Goal: Navigation & Orientation: Find specific page/section

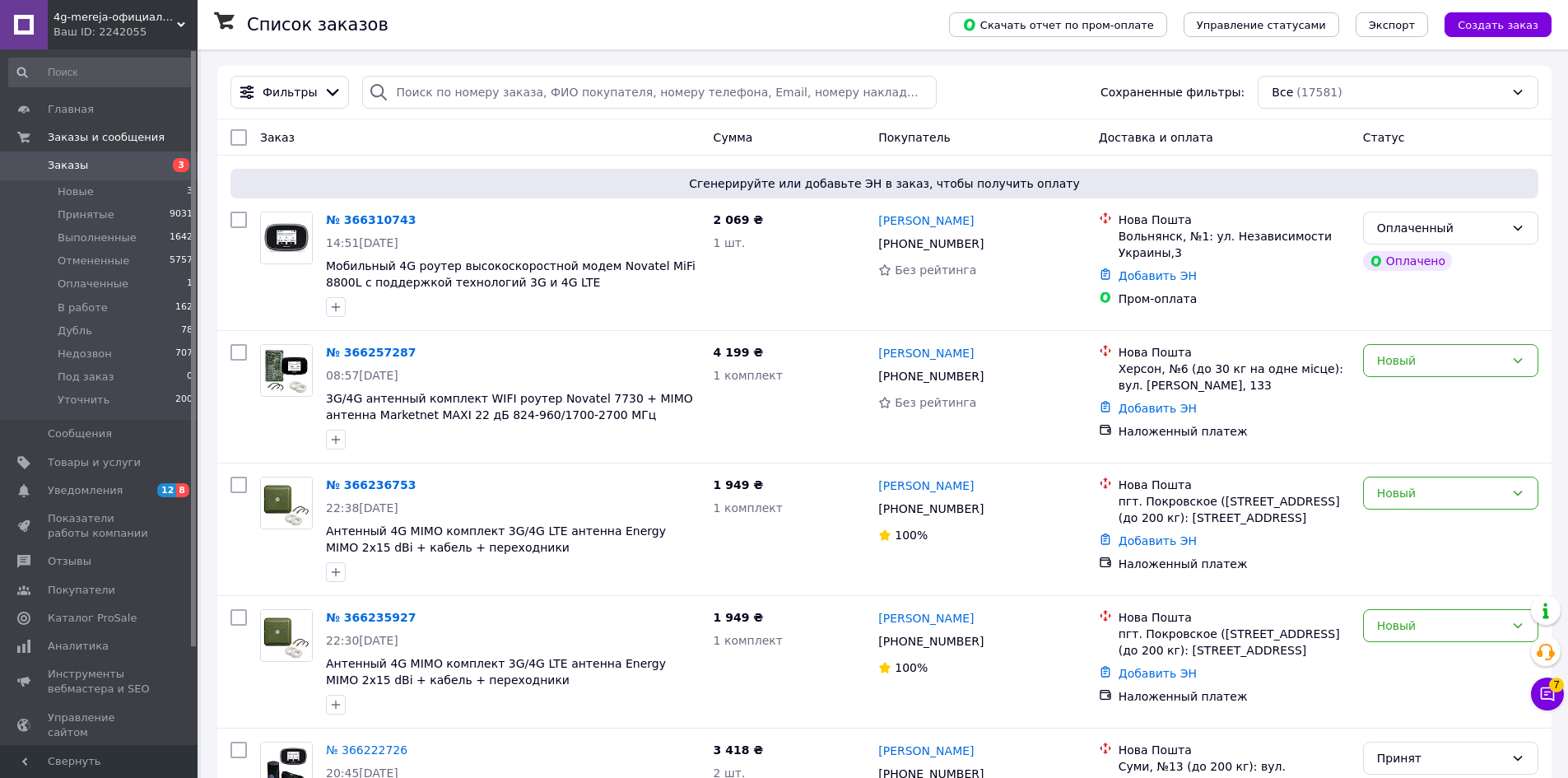
click at [118, 14] on span "4g-mereja-официальный дилер компаний Vodafone, Kyivstar, Lifecell" at bounding box center [115, 18] width 123 height 15
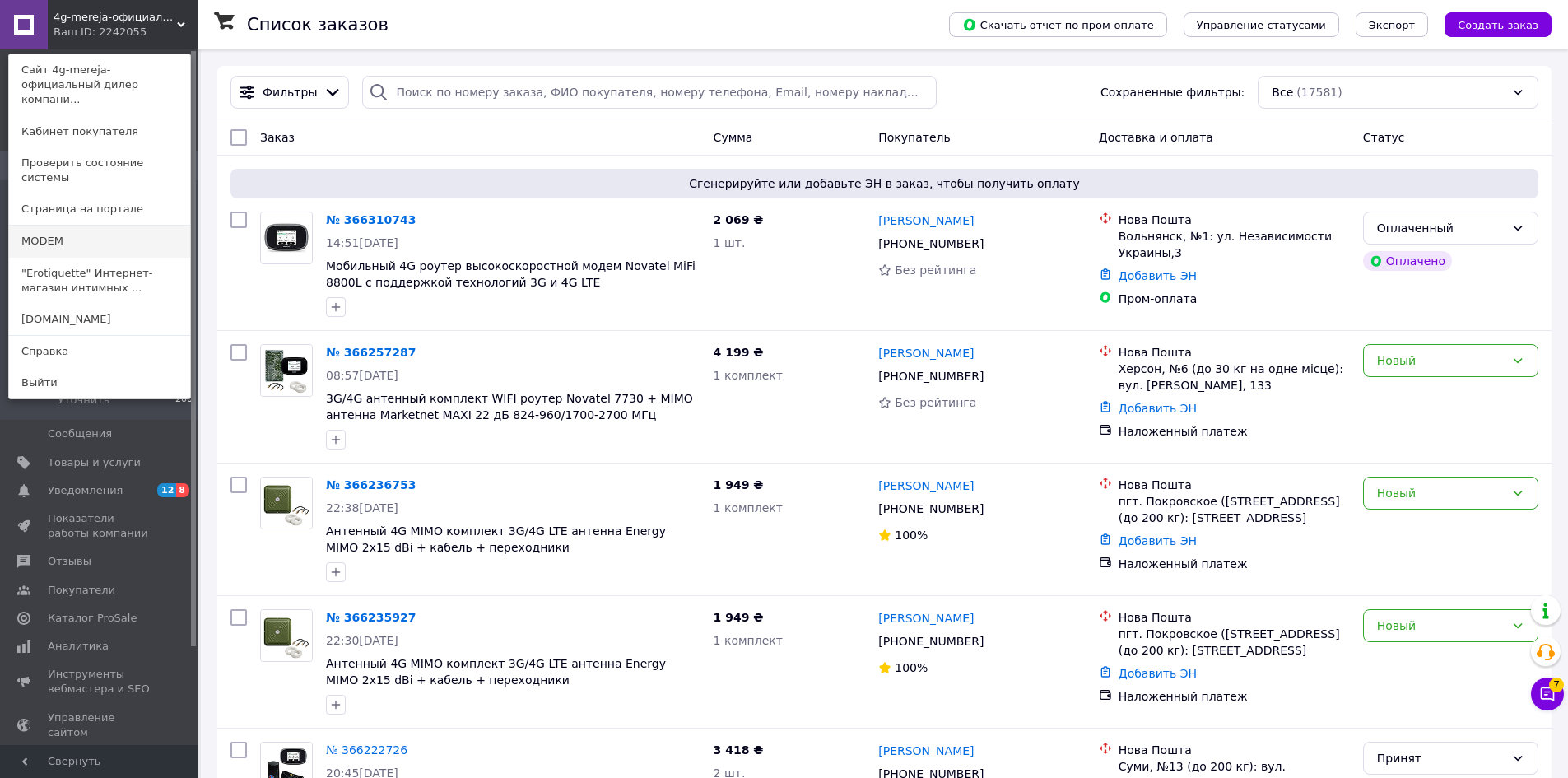
click at [67, 226] on link "MODEM" at bounding box center [100, 241] width 181 height 31
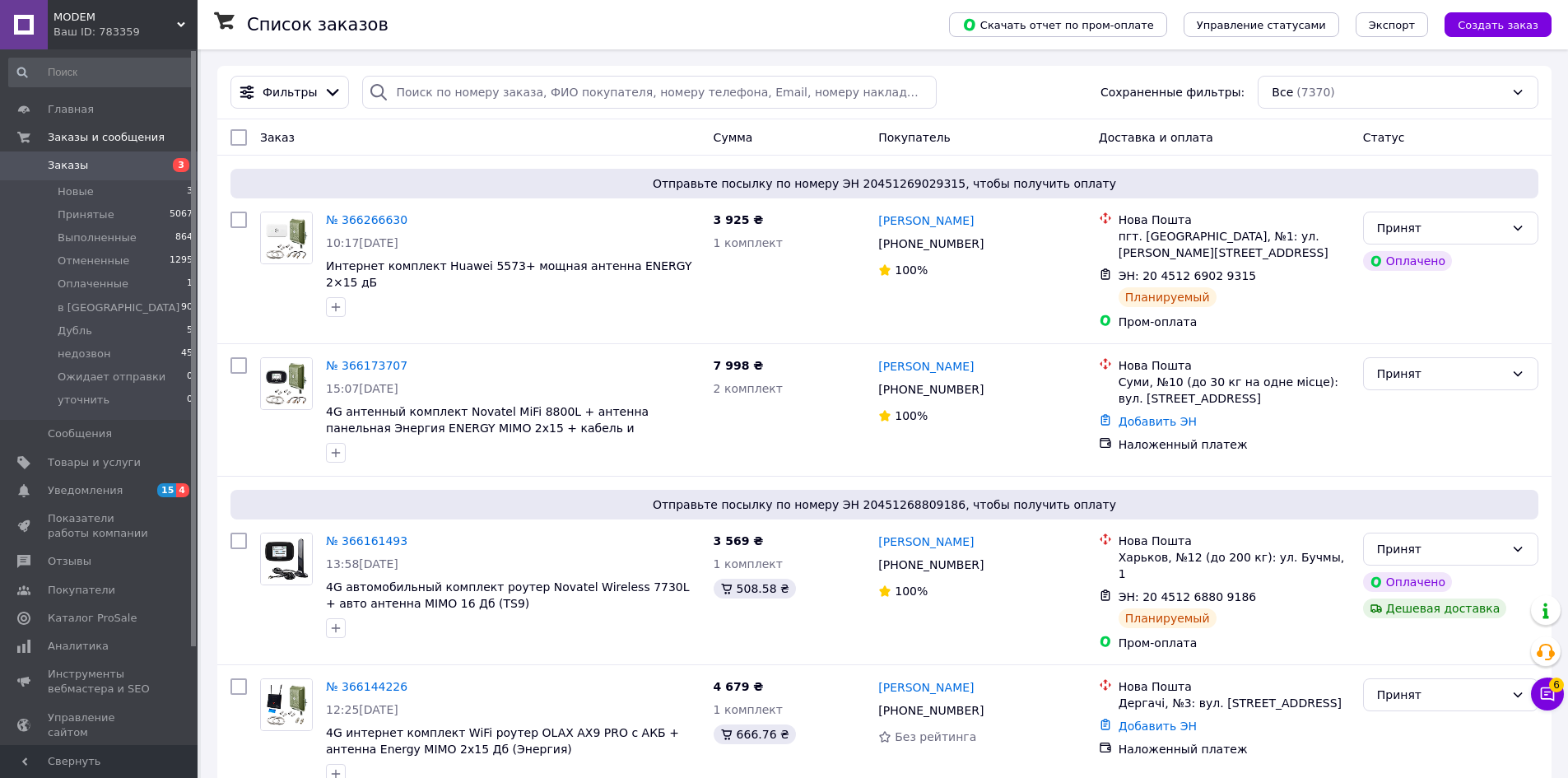
click at [124, 36] on div "Ваш ID: 783359" at bounding box center [125, 32] width 144 height 15
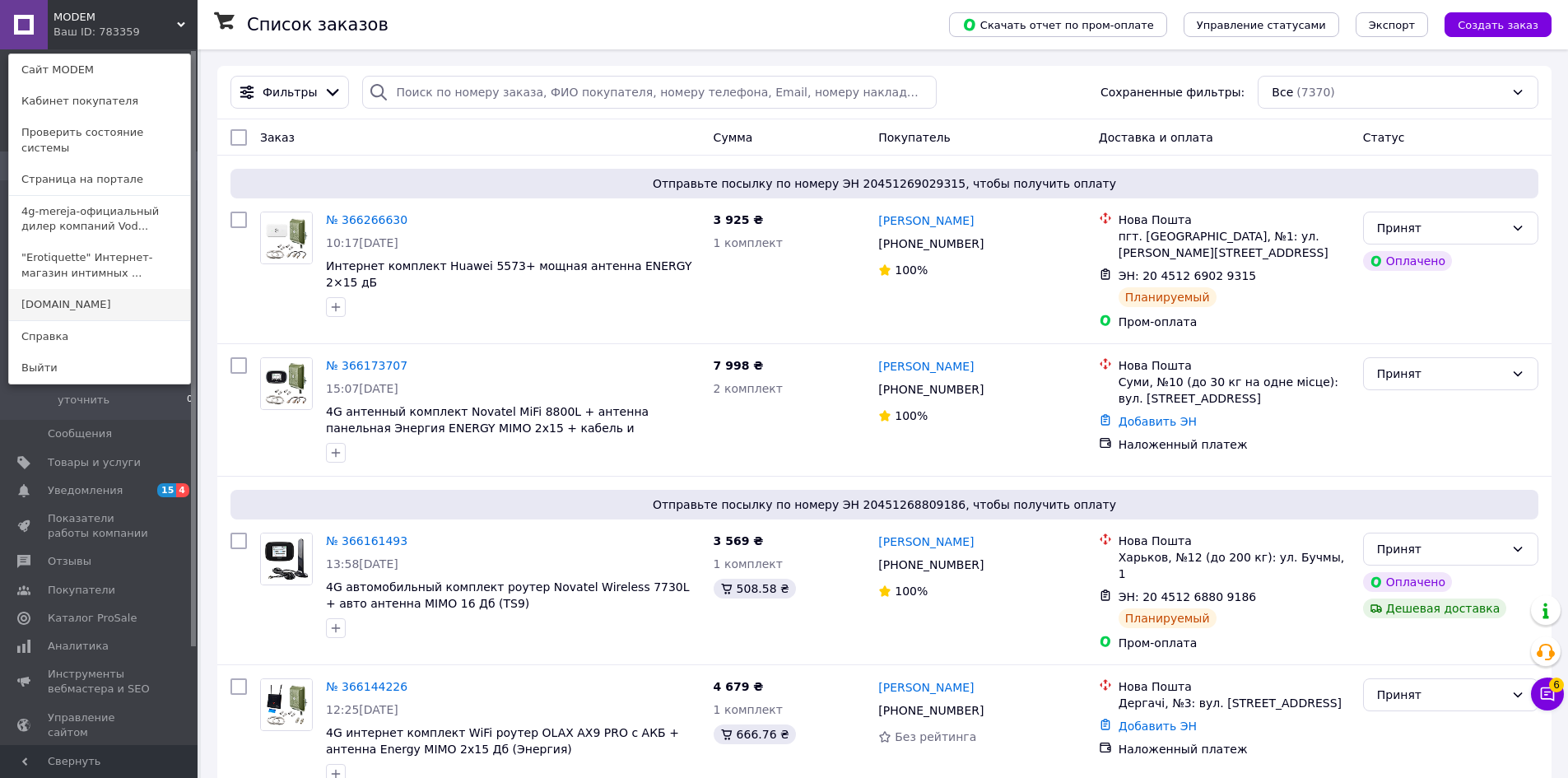
click at [109, 290] on link "[DOMAIN_NAME]" at bounding box center [100, 304] width 181 height 31
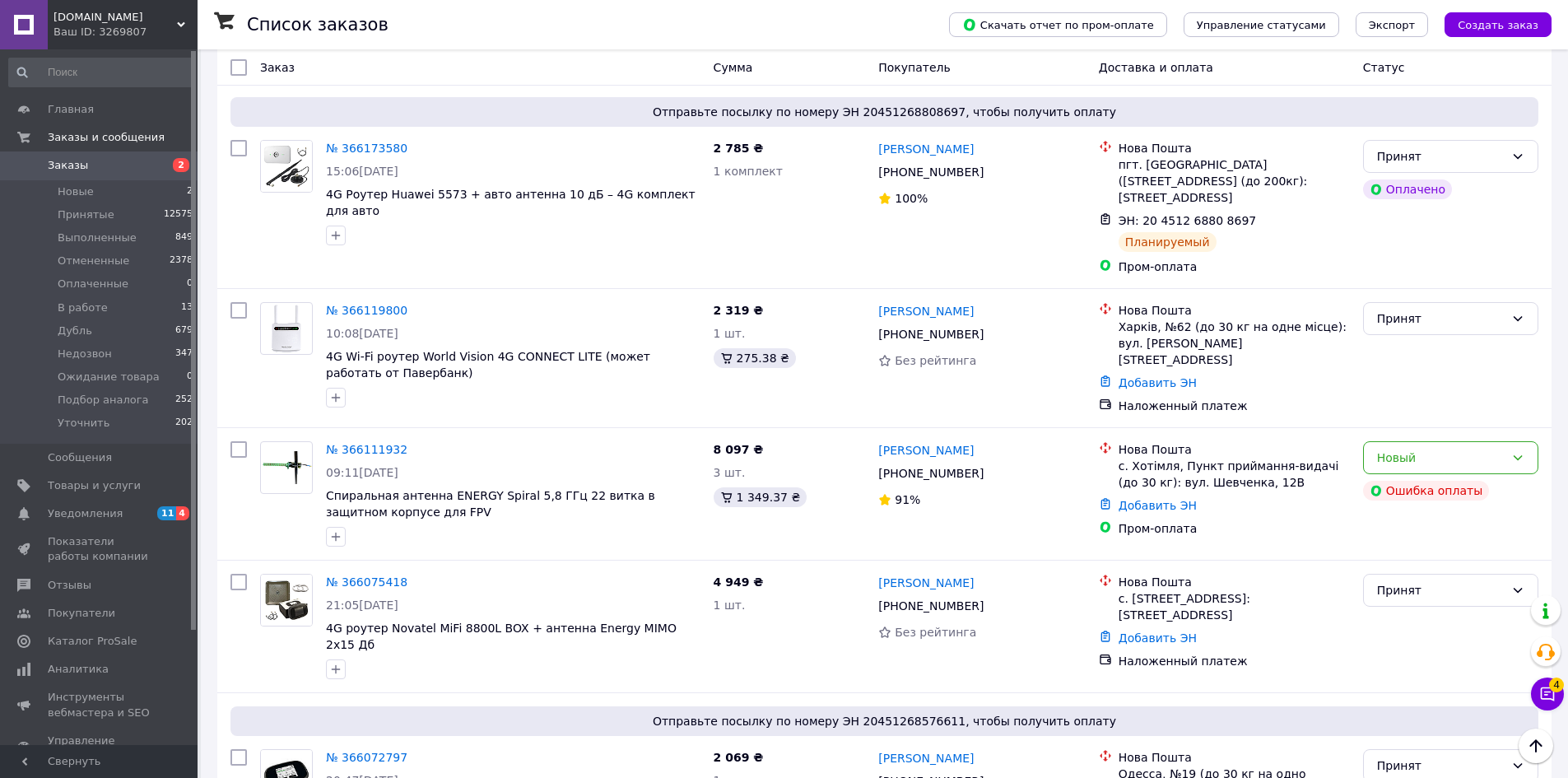
scroll to position [412, 0]
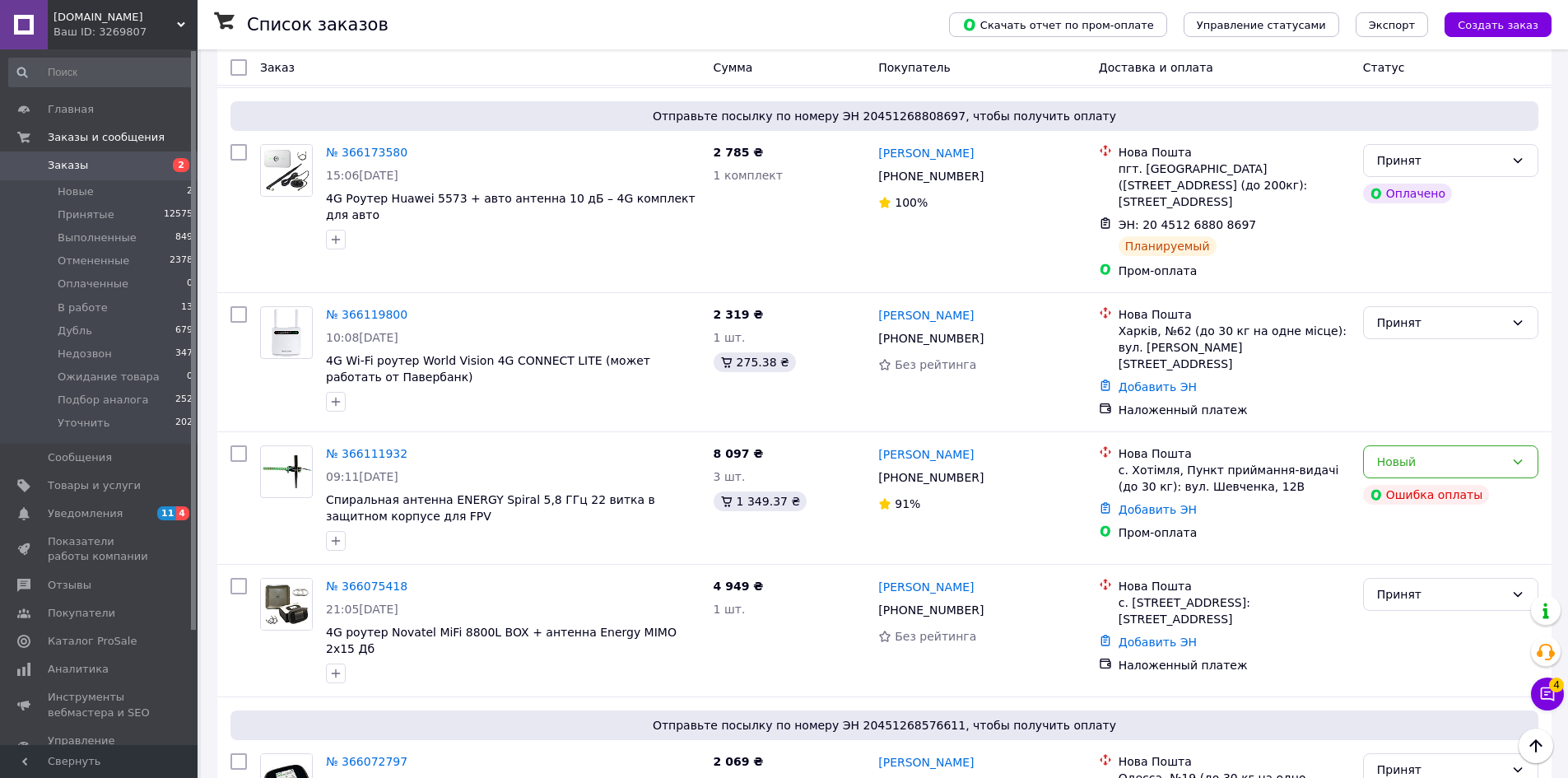
click at [453, 25] on div "Список заказов" at bounding box center [582, 25] width 669 height 49
click at [67, 18] on span "[DOMAIN_NAME]" at bounding box center [115, 18] width 123 height 15
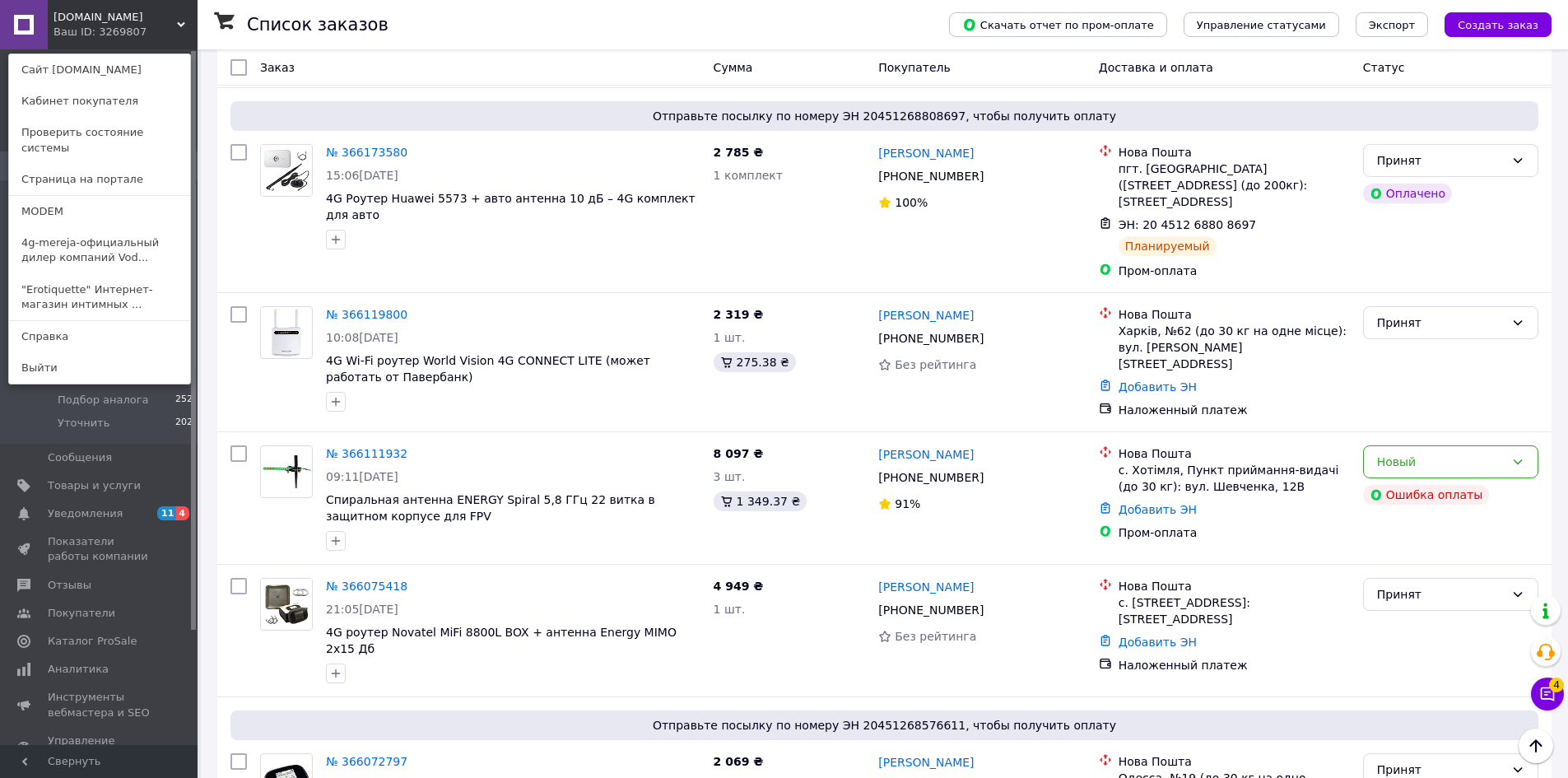
drag, startPoint x: 55, startPoint y: 192, endPoint x: 99, endPoint y: 199, distance: 44.6
click at [55, 196] on link "MODEM" at bounding box center [100, 211] width 181 height 31
